Goal: Browse casually

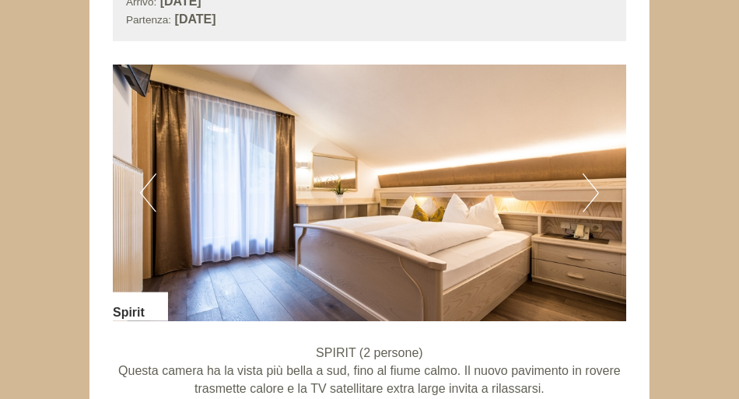
scroll to position [1070, 0]
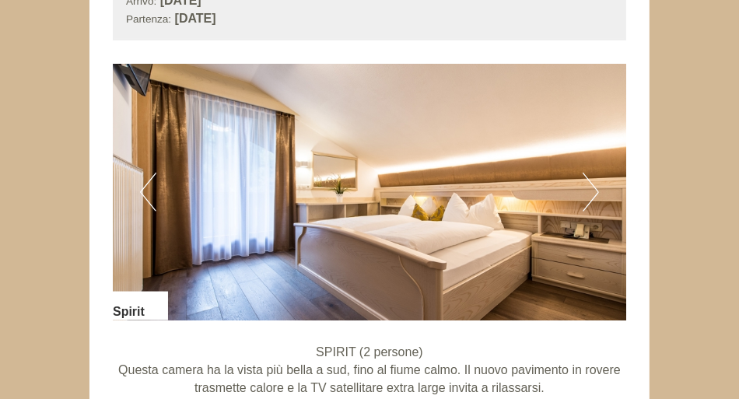
click at [596, 194] on button "Next" at bounding box center [591, 192] width 16 height 39
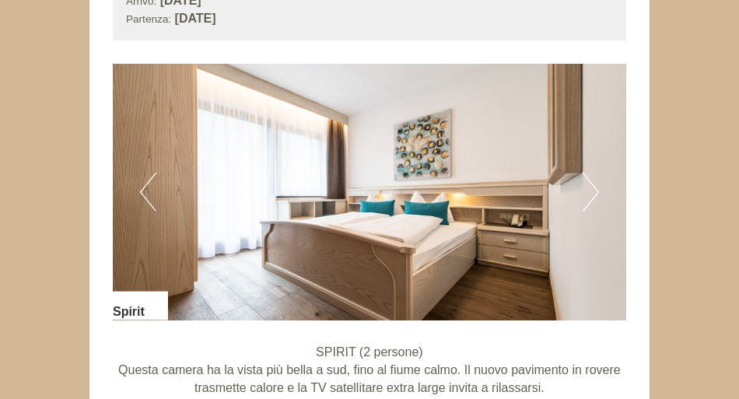
click at [143, 190] on button "Previous" at bounding box center [148, 192] width 16 height 39
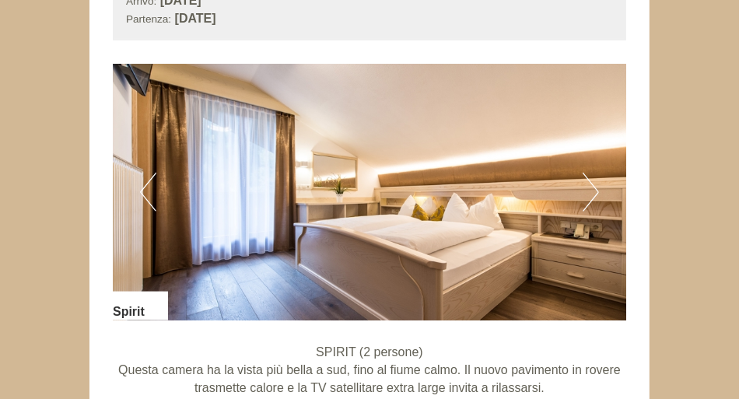
click at [591, 187] on button "Next" at bounding box center [591, 192] width 16 height 39
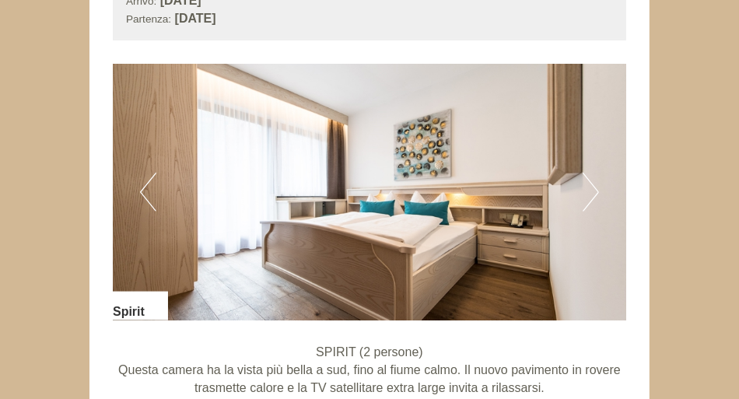
click at [591, 192] on button "Next" at bounding box center [591, 192] width 16 height 39
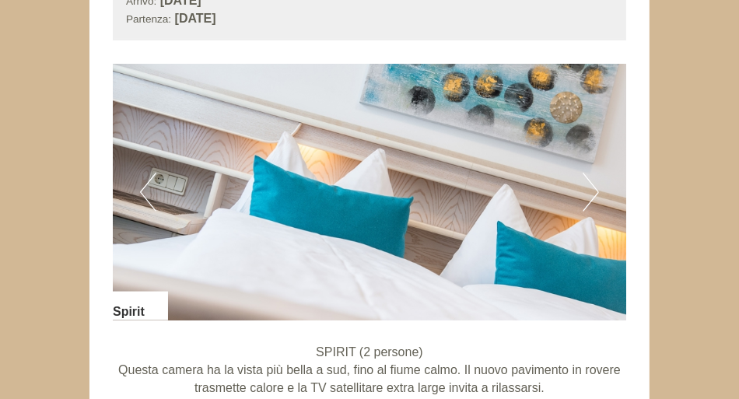
click at [591, 186] on button "Next" at bounding box center [591, 192] width 16 height 39
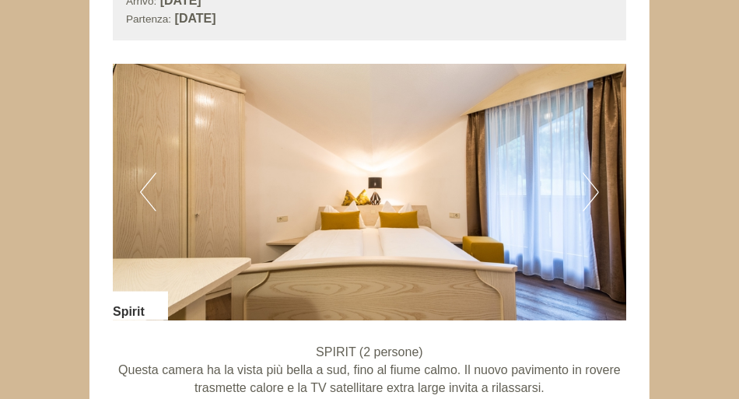
click at [595, 195] on button "Next" at bounding box center [591, 192] width 16 height 39
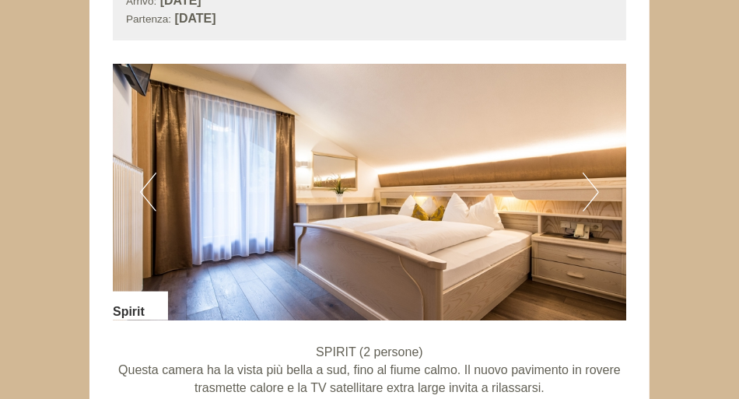
click at [595, 199] on button "Next" at bounding box center [591, 192] width 16 height 39
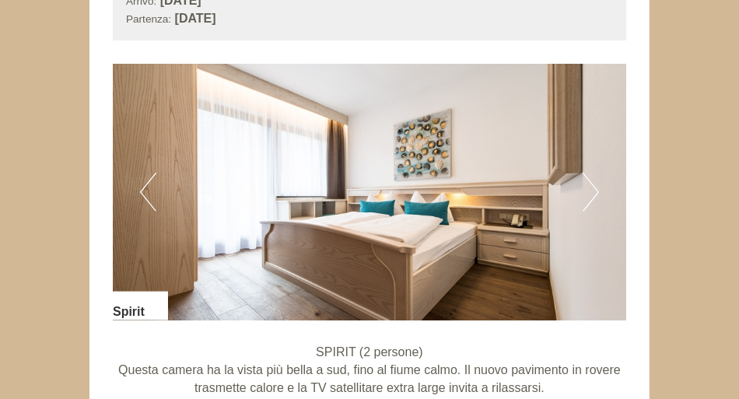
click at [591, 188] on button "Next" at bounding box center [591, 192] width 16 height 39
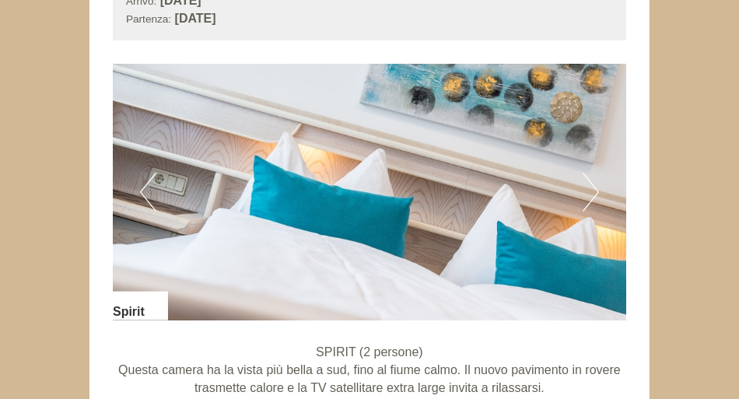
click at [591, 193] on button "Next" at bounding box center [591, 192] width 16 height 39
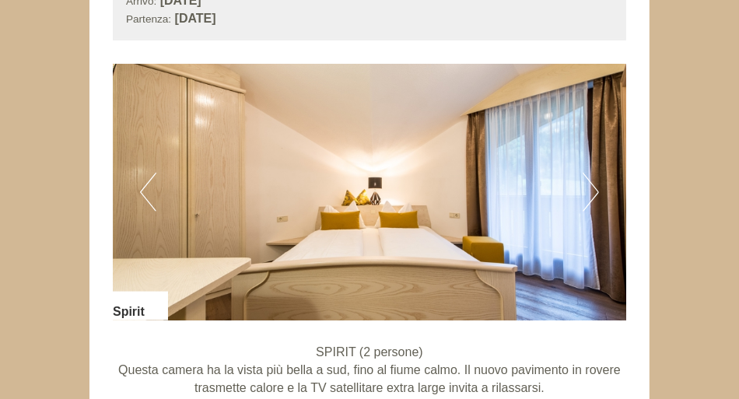
click at [588, 193] on button "Next" at bounding box center [591, 192] width 16 height 39
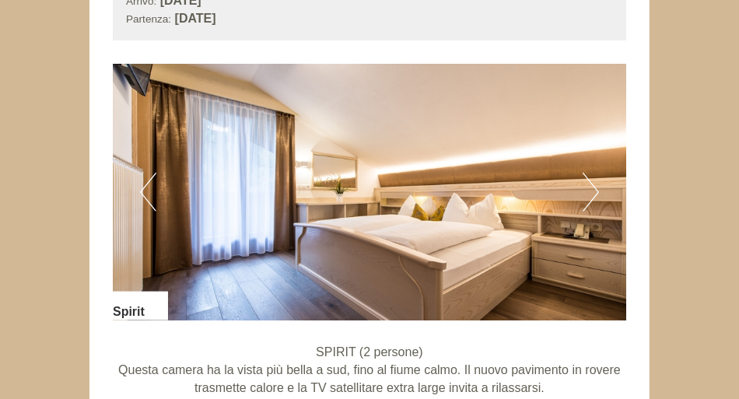
click at [591, 194] on button "Next" at bounding box center [591, 192] width 16 height 39
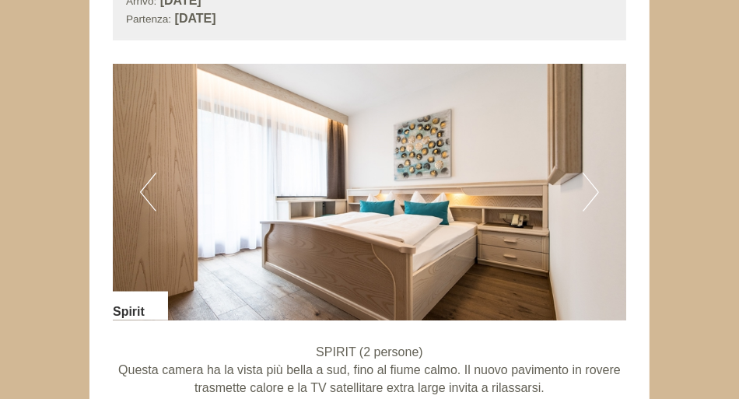
click at [594, 190] on button "Next" at bounding box center [591, 192] width 16 height 39
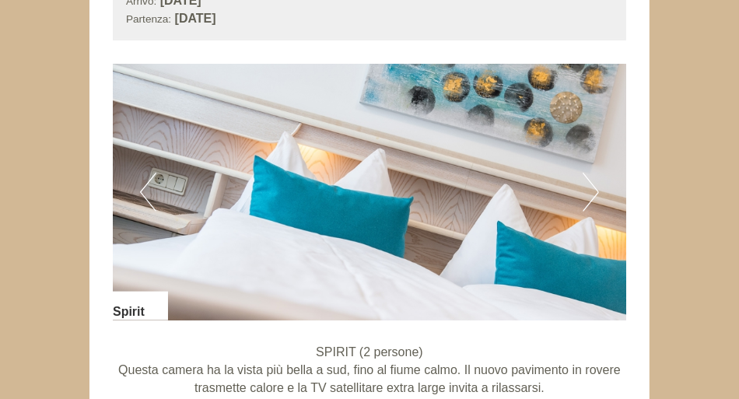
click at [594, 187] on button "Next" at bounding box center [591, 192] width 16 height 39
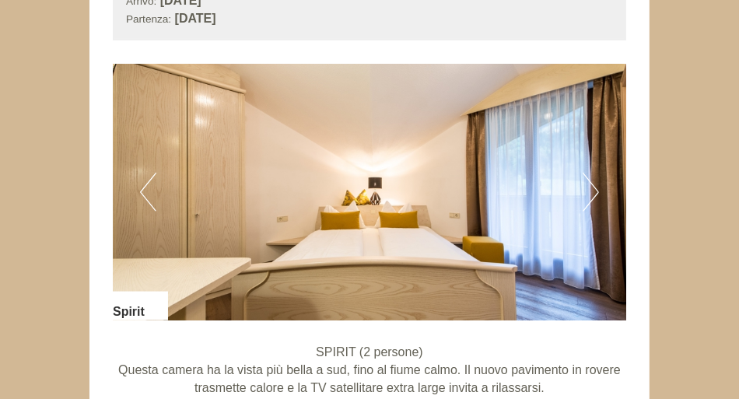
click at [586, 192] on button "Next" at bounding box center [591, 192] width 16 height 39
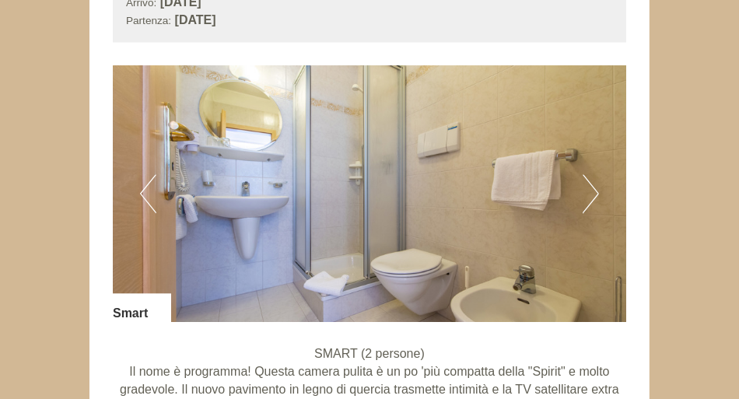
scroll to position [1998, 0]
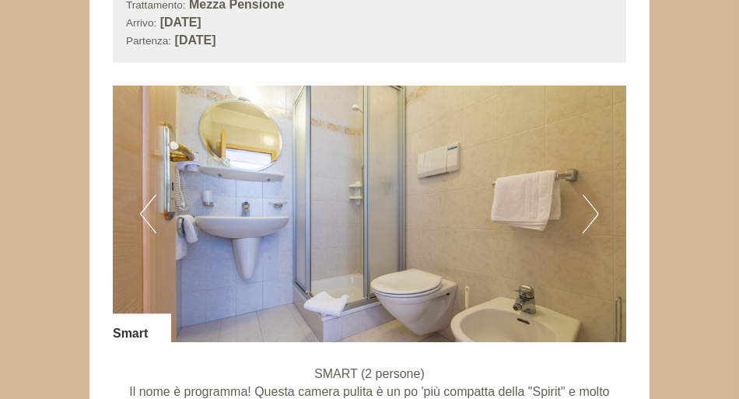
click at [589, 214] on button "Next" at bounding box center [591, 214] width 16 height 39
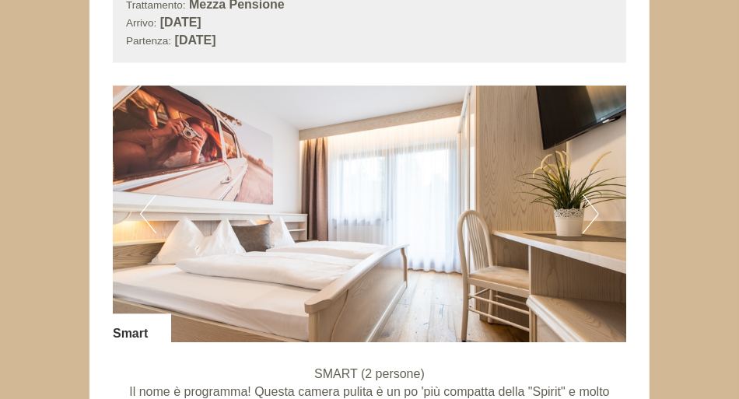
click at [588, 207] on button "Next" at bounding box center [591, 214] width 16 height 39
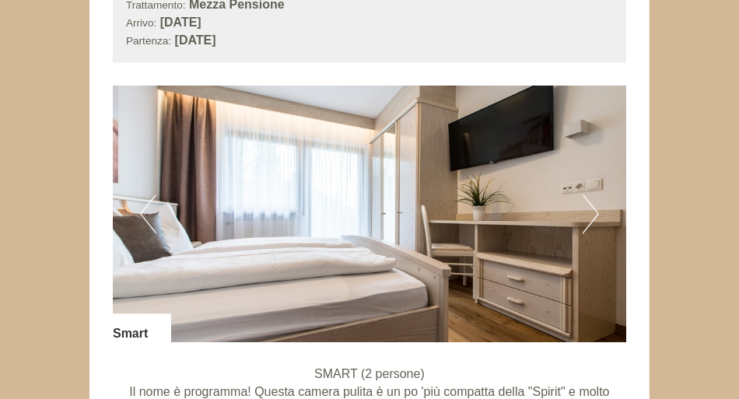
click at [588, 207] on button "Next" at bounding box center [591, 214] width 16 height 39
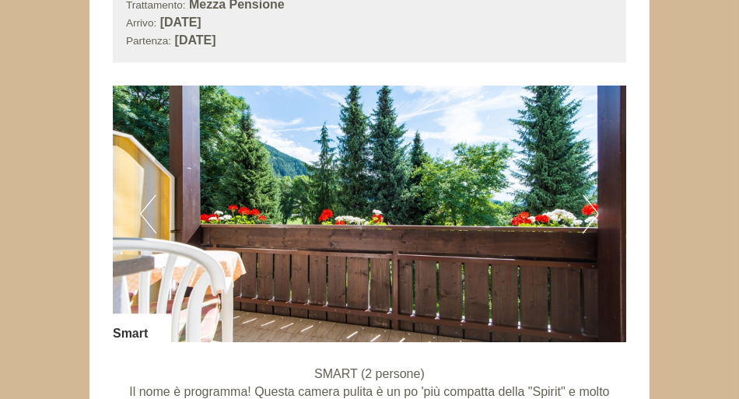
click at [589, 206] on button "Next" at bounding box center [591, 214] width 16 height 39
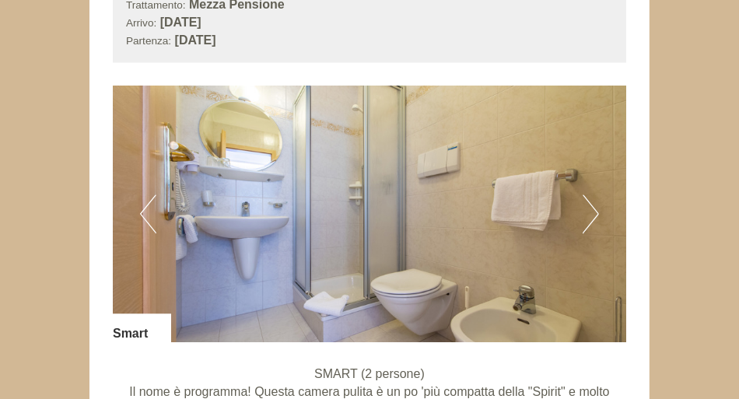
click at [585, 223] on button "Next" at bounding box center [591, 214] width 16 height 39
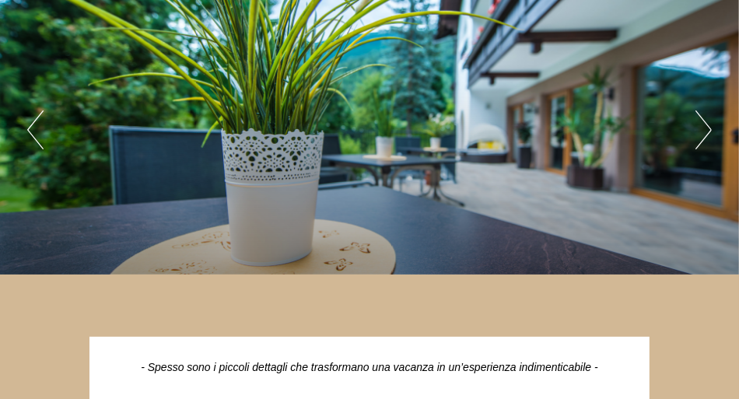
scroll to position [91, 0]
